Goal: Transaction & Acquisition: Book appointment/travel/reservation

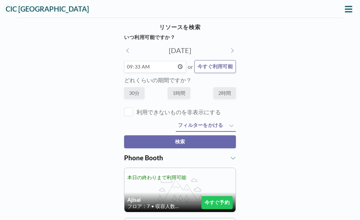
click at [166, 68] on input "09:33" at bounding box center [155, 67] width 62 height 12
click at [168, 65] on input "09:33" at bounding box center [155, 67] width 62 height 12
type input "09:45"
click at [131, 98] on label "30分" at bounding box center [134, 93] width 20 height 12
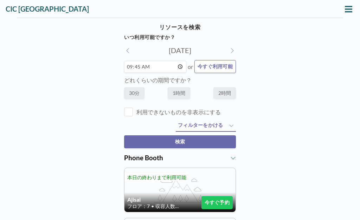
radio input "true"
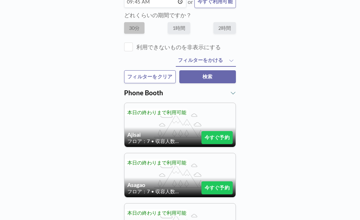
scroll to position [74, 0]
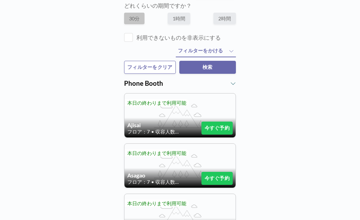
click at [224, 128] on button "今すぐ予約" at bounding box center [216, 128] width 31 height 13
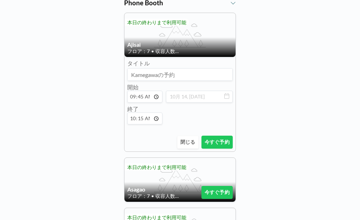
scroll to position [158, 0]
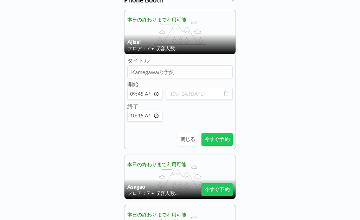
click at [149, 117] on input "10:15" at bounding box center [144, 116] width 35 height 12
type input "10:00"
click at [222, 143] on button "今すぐ予約" at bounding box center [216, 139] width 31 height 13
